Goal: Task Accomplishment & Management: Use online tool/utility

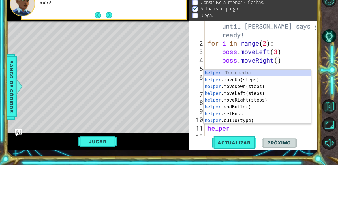
scroll to position [10, 32]
click at [234, 121] on div "helper Toca enter helper .moveUp(steps) Toca enter helper .moveDown(steps) Toca…" at bounding box center [256, 140] width 107 height 68
type textarea "abcde fg"
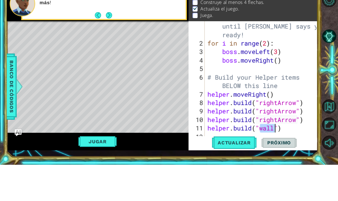
scroll to position [10, 31]
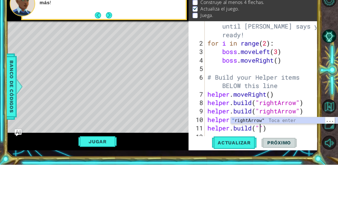
click at [273, 153] on div "" rightArrow" Toca enter" at bounding box center [283, 163] width 107 height 20
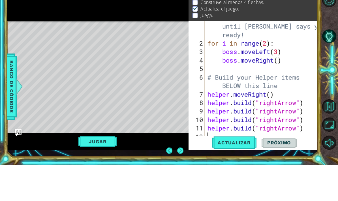
scroll to position [23, 0]
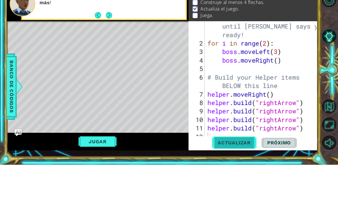
click at [229, 176] on span "Actualizar" at bounding box center [234, 179] width 44 height 6
click at [107, 172] on button "Jugar" at bounding box center [97, 177] width 38 height 11
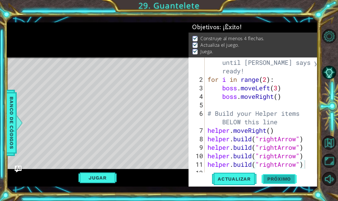
click at [284, 180] on span "Próximo" at bounding box center [278, 180] width 35 height 6
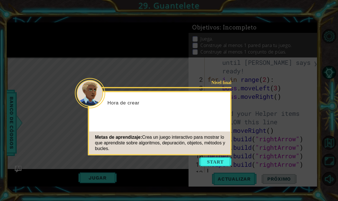
scroll to position [8, 0]
click at [230, 157] on button "Start" at bounding box center [215, 161] width 32 height 9
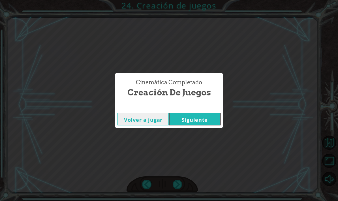
click at [210, 144] on div "Cinemática Completado Creación de juegos Volver a jugar [GEOGRAPHIC_DATA]" at bounding box center [169, 100] width 338 height 201
click at [207, 135] on div "Cinemática Completado Creación de juegos Volver a jugar [GEOGRAPHIC_DATA]" at bounding box center [169, 100] width 338 height 201
click at [210, 144] on div "Cinemática Completado Creación de juegos Volver a jugar [GEOGRAPHIC_DATA]" at bounding box center [169, 100] width 338 height 201
click at [211, 138] on div "Cinemática Completado Creación de juegos Volver a jugar [GEOGRAPHIC_DATA]" at bounding box center [169, 100] width 338 height 201
click at [203, 140] on div "Cinemática Completado Creación de juegos Volver a jugar [GEOGRAPHIC_DATA]" at bounding box center [169, 100] width 338 height 201
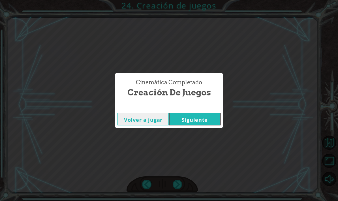
click at [206, 144] on div "Cinemática Completado Creación de juegos Volver a jugar [GEOGRAPHIC_DATA]" at bounding box center [169, 100] width 338 height 201
click at [210, 135] on div "Cinemática Completado Creación de juegos Volver a jugar [GEOGRAPHIC_DATA]" at bounding box center [169, 100] width 338 height 201
click at [201, 141] on div "Cinemática Completado Creación de juegos Volver a jugar [GEOGRAPHIC_DATA]" at bounding box center [169, 100] width 338 height 201
click at [198, 141] on div "Cinemática Completado Creación de juegos Volver a jugar [GEOGRAPHIC_DATA]" at bounding box center [169, 100] width 338 height 201
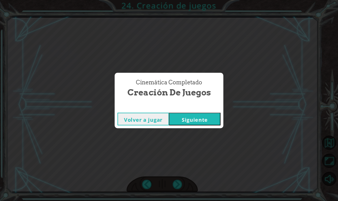
click at [198, 141] on div "Cinemática Completado Creación de juegos Volver a jugar [GEOGRAPHIC_DATA]" at bounding box center [169, 100] width 338 height 201
click at [204, 143] on div "Cinemática Completado Creación de juegos Volver a jugar [GEOGRAPHIC_DATA]" at bounding box center [169, 100] width 338 height 201
click at [203, 145] on div "Cinemática Completado Creación de juegos Volver a jugar [GEOGRAPHIC_DATA]" at bounding box center [169, 100] width 338 height 201
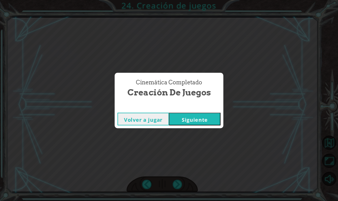
click at [208, 149] on div "Cinemática Completado Creación de juegos Volver a jugar [GEOGRAPHIC_DATA]" at bounding box center [169, 100] width 338 height 201
click at [152, 139] on div "Cinemática Completado Creación de juegos Volver a jugar [GEOGRAPHIC_DATA]" at bounding box center [169, 100] width 338 height 201
click at [163, 140] on div "Cinemática Completado Creación de juegos Volver a jugar [GEOGRAPHIC_DATA]" at bounding box center [169, 100] width 338 height 201
click at [211, 118] on button "Siguiente" at bounding box center [194, 119] width 51 height 13
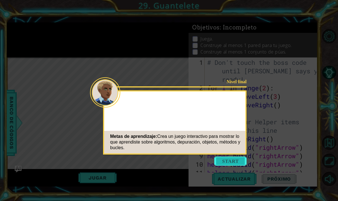
click at [238, 163] on button "Start" at bounding box center [230, 160] width 32 height 9
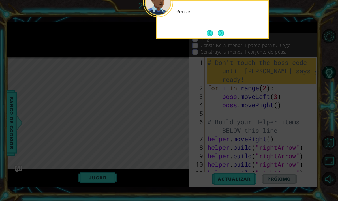
scroll to position [8, 0]
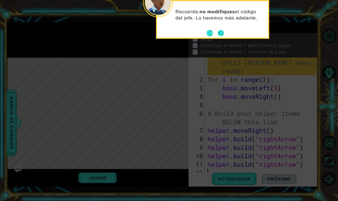
click at [222, 32] on button "Next" at bounding box center [220, 33] width 6 height 6
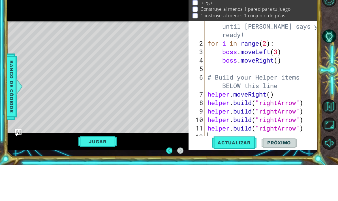
scroll to position [23, 0]
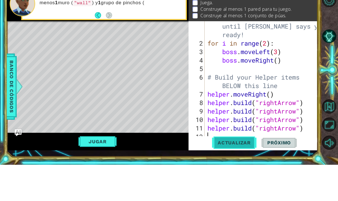
click at [244, 176] on span "Actualizar" at bounding box center [234, 179] width 44 height 6
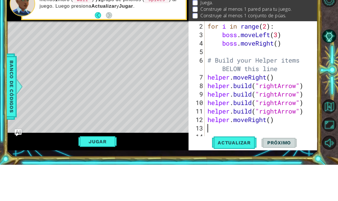
scroll to position [25, 0]
click at [246, 176] on span "Actualizar" at bounding box center [234, 179] width 44 height 6
click at [83, 172] on button "Jugar" at bounding box center [97, 177] width 38 height 11
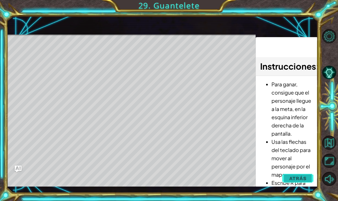
click at [303, 176] on span "Atrás" at bounding box center [297, 178] width 17 height 6
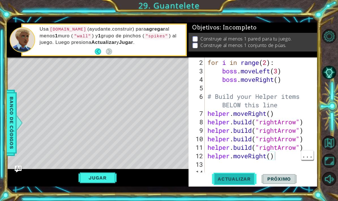
click at [248, 181] on span "Actualizar" at bounding box center [234, 179] width 44 height 6
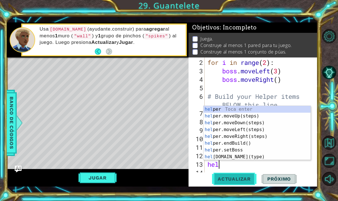
scroll to position [10, 21]
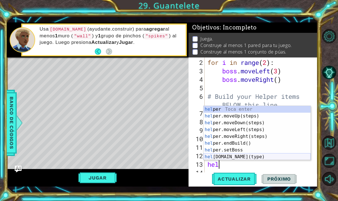
click at [238, 156] on div "hel per Toca enter hel per.moveUp(steps) Toca enter hel per.moveDown(steps) Toc…" at bounding box center [256, 140] width 107 height 68
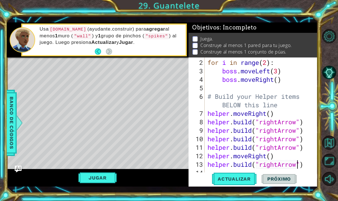
scroll to position [34, 0]
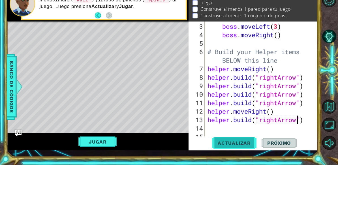
click at [243, 176] on span "Actualizar" at bounding box center [234, 179] width 44 height 6
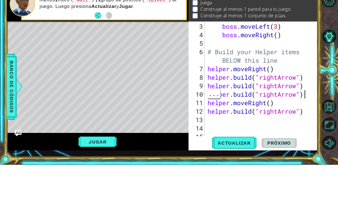
click at [307, 92] on div "boss . moveLeft ( 3 ) boss . moveRight ( ) # Build your Helper items BELOW this…" at bounding box center [262, 126] width 113 height 136
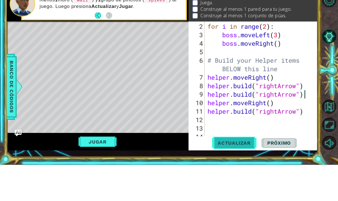
click at [241, 172] on button "Actualizar" at bounding box center [234, 178] width 44 height 13
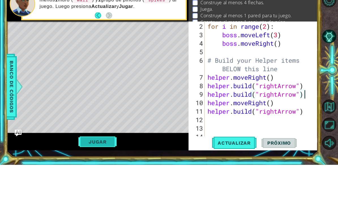
click at [87, 172] on button "Jugar" at bounding box center [97, 177] width 38 height 11
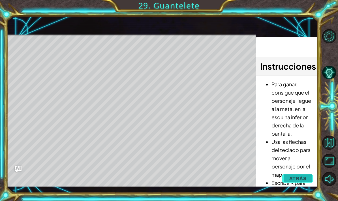
click at [305, 178] on span "Atrás" at bounding box center [297, 178] width 17 height 6
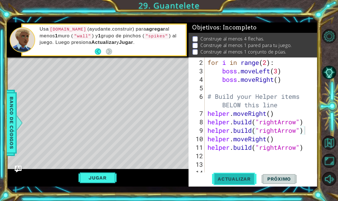
click at [238, 179] on span "Actualizar" at bounding box center [234, 179] width 44 height 6
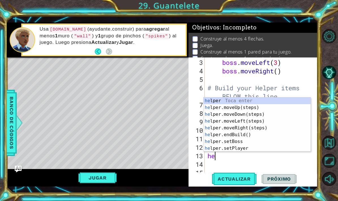
scroll to position [10, 21]
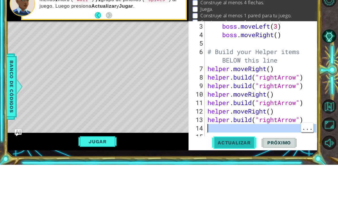
click at [246, 176] on span "Actualizar" at bounding box center [234, 179] width 44 height 6
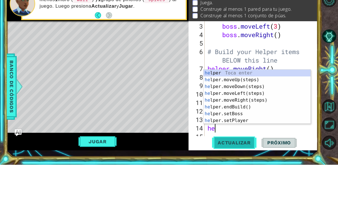
scroll to position [10, 17]
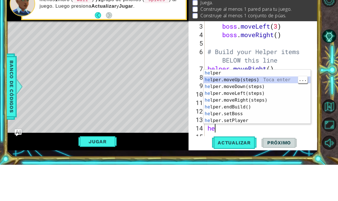
click at [265, 106] on div "he lper Toca enter he lper.moveUp(steps) Toca enter he lper.moveDown(steps) Toc…" at bounding box center [256, 140] width 107 height 68
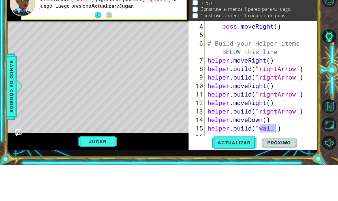
scroll to position [51, 0]
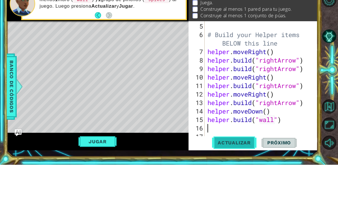
click at [239, 176] on span "Actualizar" at bounding box center [234, 179] width 44 height 6
click at [91, 172] on button "Jugar" at bounding box center [97, 177] width 38 height 11
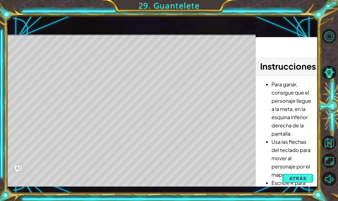
click at [305, 177] on span "Atrás" at bounding box center [297, 178] width 17 height 6
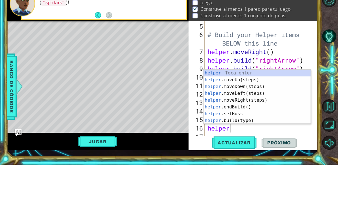
scroll to position [10, 17]
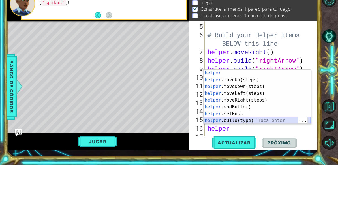
click at [254, 123] on div "helper Toca enter helper .moveUp(steps) Toca enter helper .moveDown(steps) Toca…" at bounding box center [256, 140] width 107 height 68
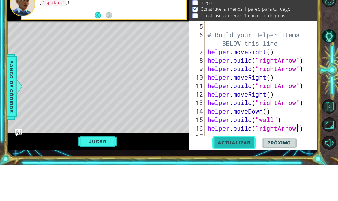
click at [239, 176] on span "Actualizar" at bounding box center [234, 179] width 44 height 6
click at [250, 172] on button "Actualizar" at bounding box center [234, 178] width 44 height 13
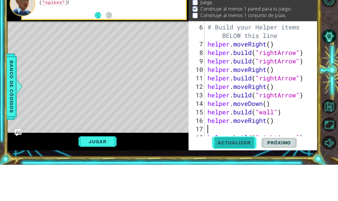
scroll to position [0, 0]
click at [106, 172] on button "Jugar" at bounding box center [97, 177] width 38 height 11
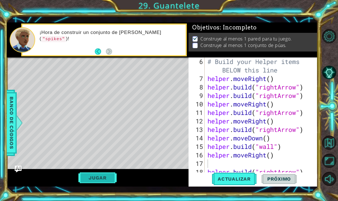
scroll to position [68, 0]
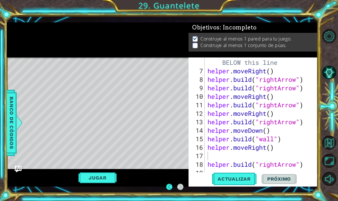
click at [235, 157] on div "# Build your Helper items BELOW this line helper . moveRight ( ) helper . build…" at bounding box center [262, 122] width 113 height 144
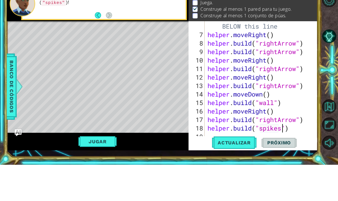
scroll to position [10, 25]
click at [242, 176] on span "Actualizar" at bounding box center [234, 179] width 44 height 6
type textarea "abcde fg"
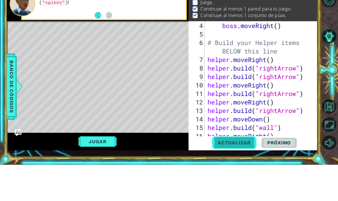
scroll to position [44, 0]
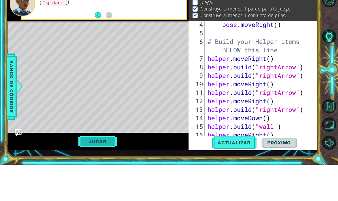
click at [99, 172] on button "Jugar" at bounding box center [97, 177] width 38 height 11
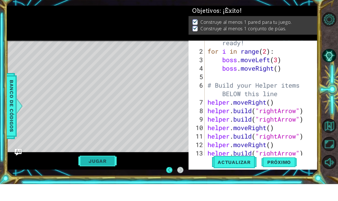
scroll to position [68, 0]
